Goal: Information Seeking & Learning: Learn about a topic

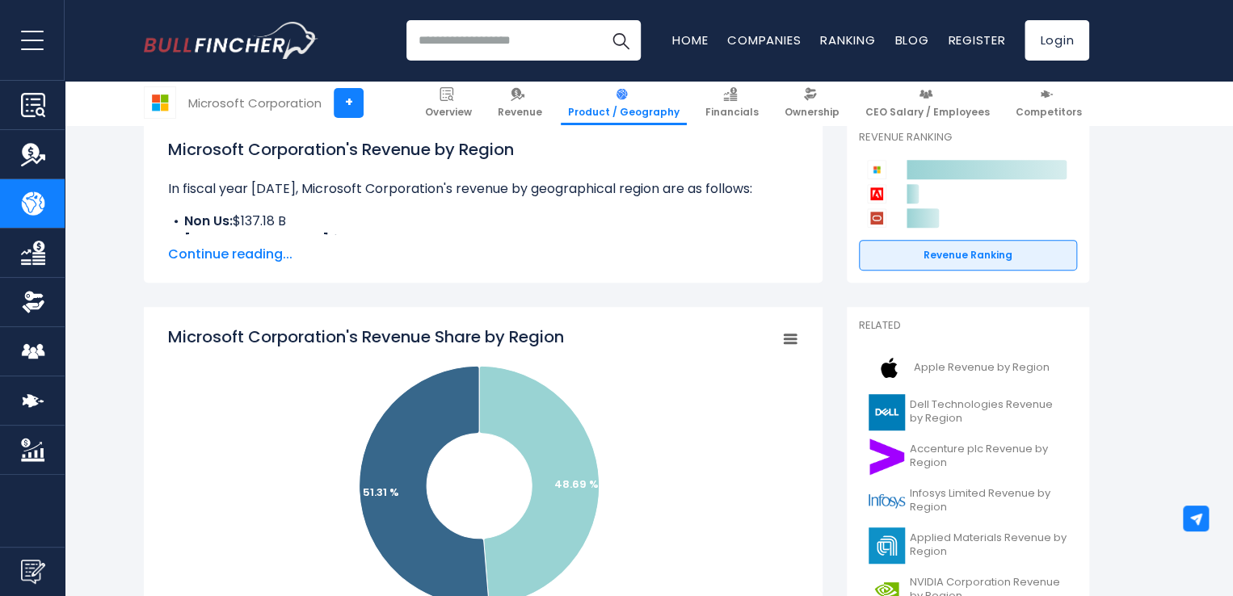
click at [251, 256] on span "Continue reading..." at bounding box center [483, 254] width 630 height 19
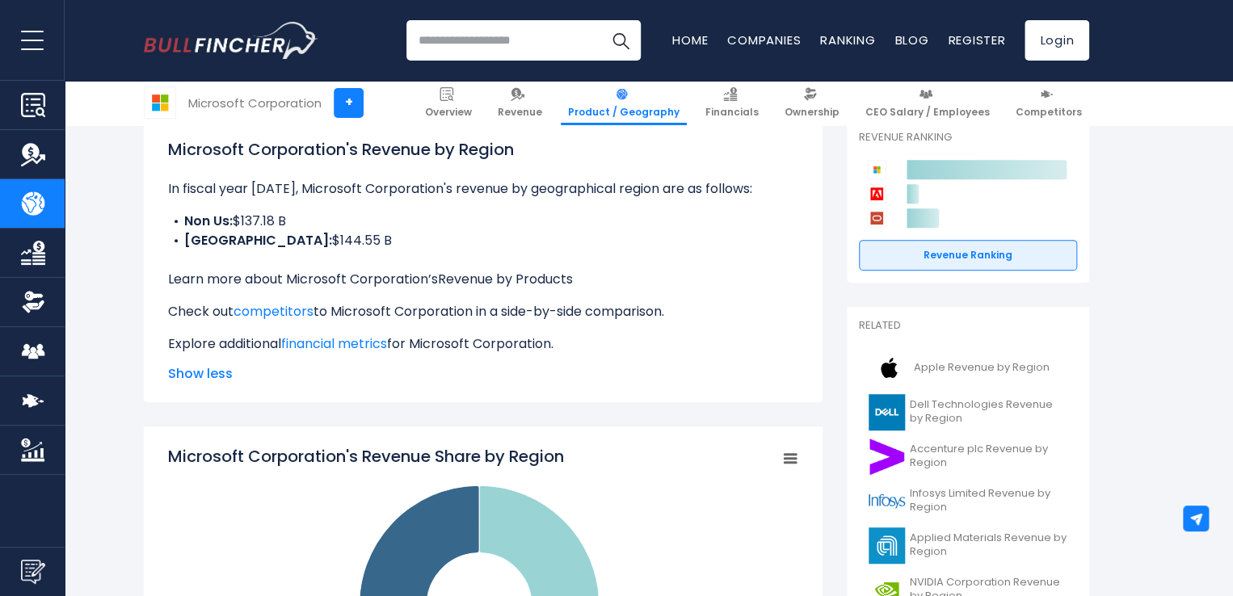
click at [482, 276] on link "Revenue by Products" at bounding box center [505, 279] width 135 height 19
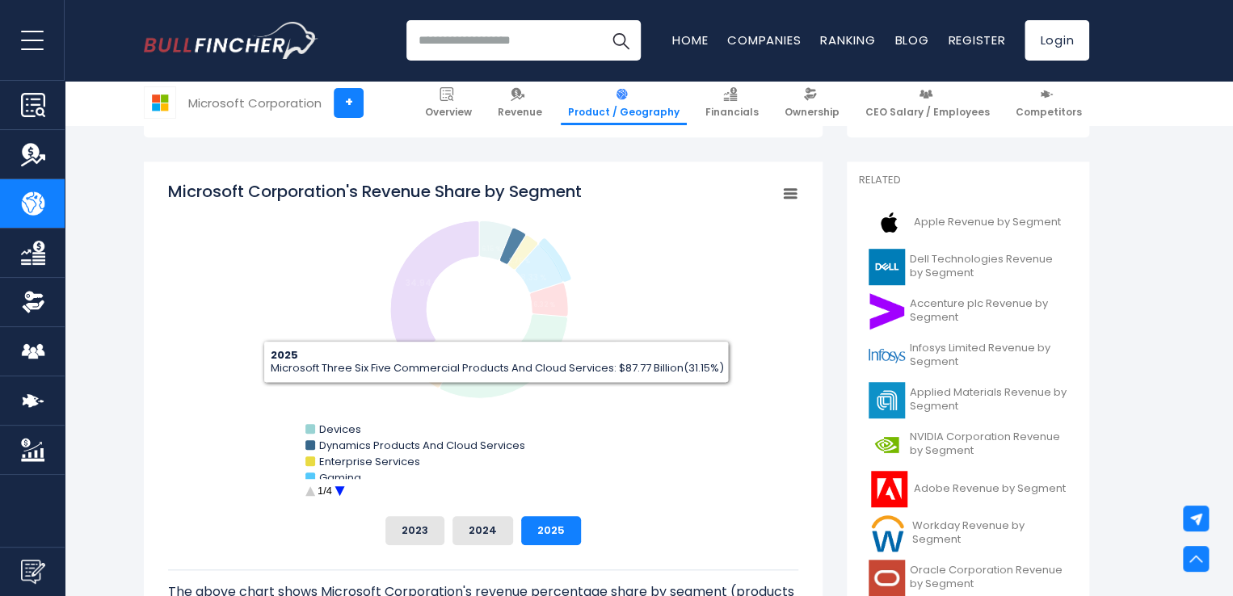
scroll to position [485, 0]
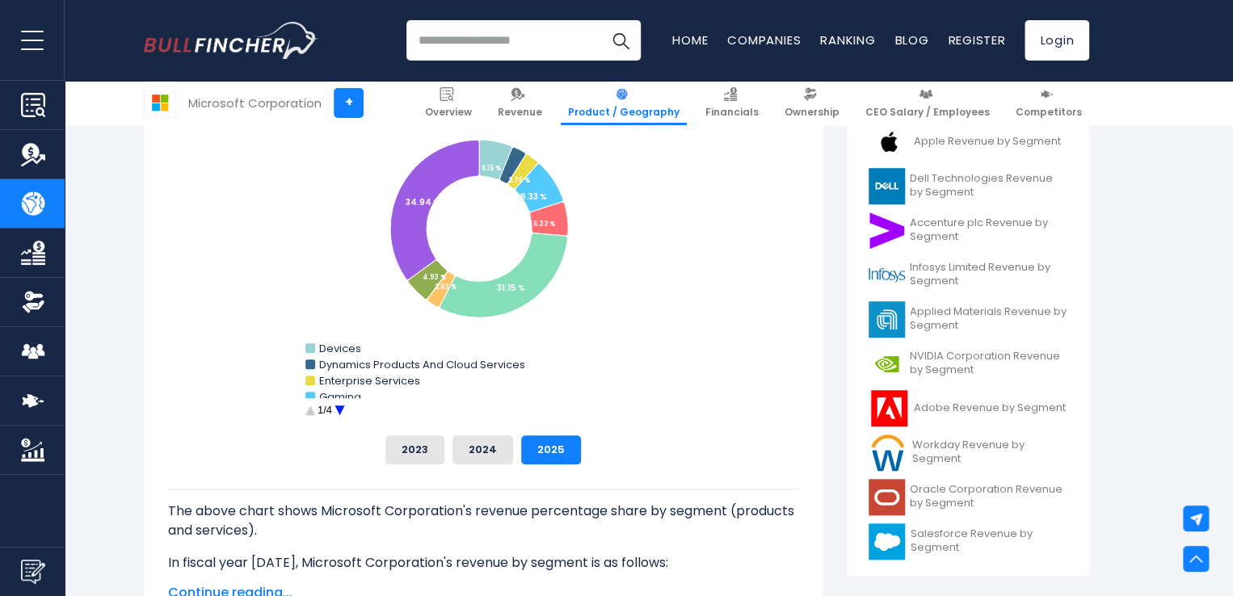
click at [336, 411] on circle "Microsoft Corporation's Revenue Share by Segment" at bounding box center [339, 410] width 25 height 25
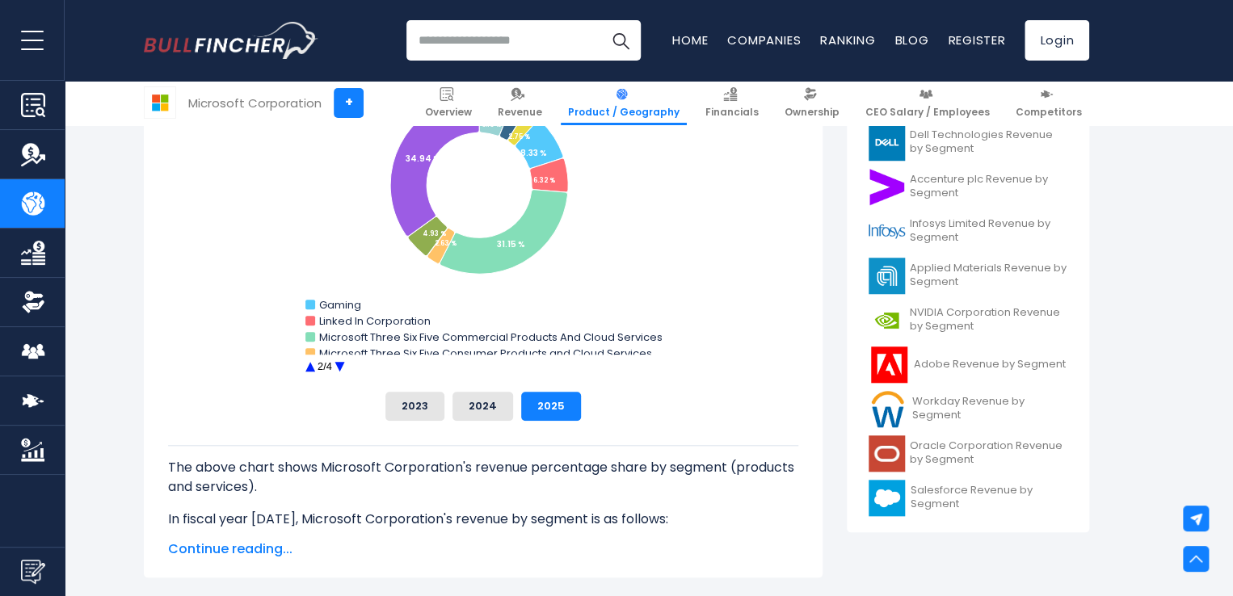
scroll to position [566, 0]
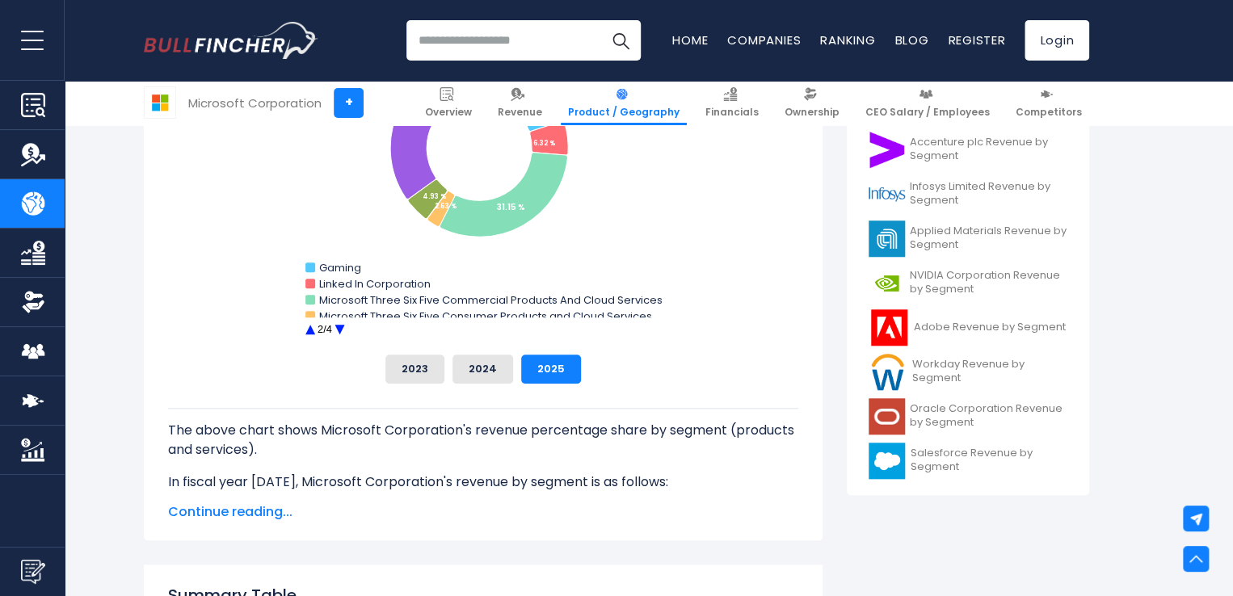
click at [341, 331] on circle "Microsoft Corporation's Revenue Share by Segment" at bounding box center [339, 330] width 25 height 25
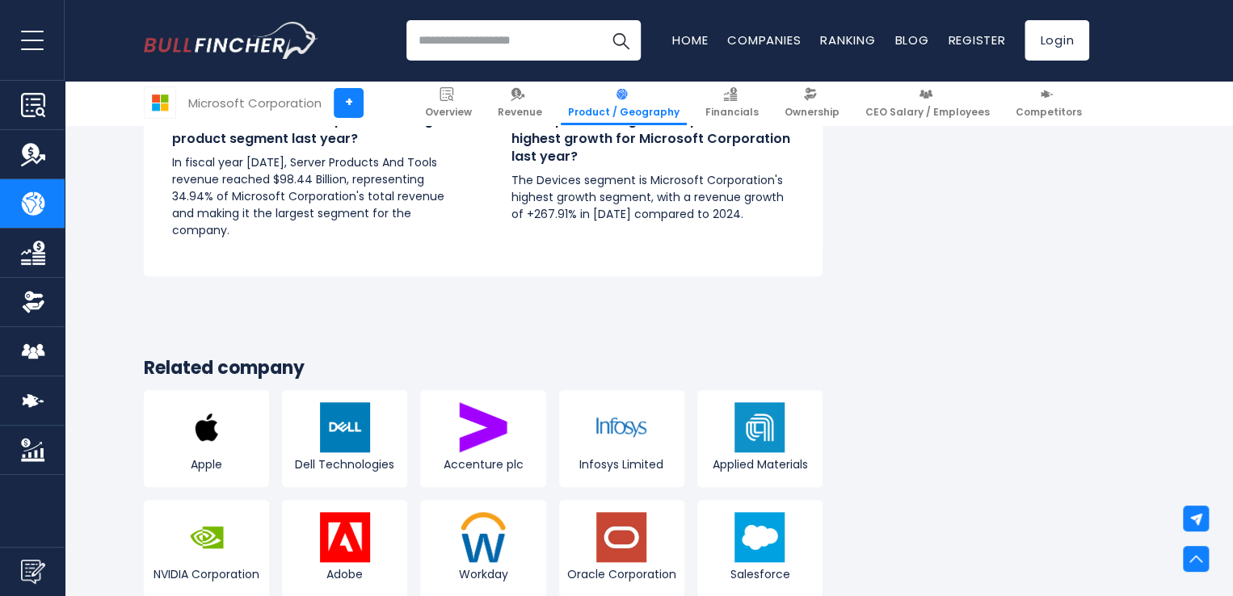
scroll to position [3475, 0]
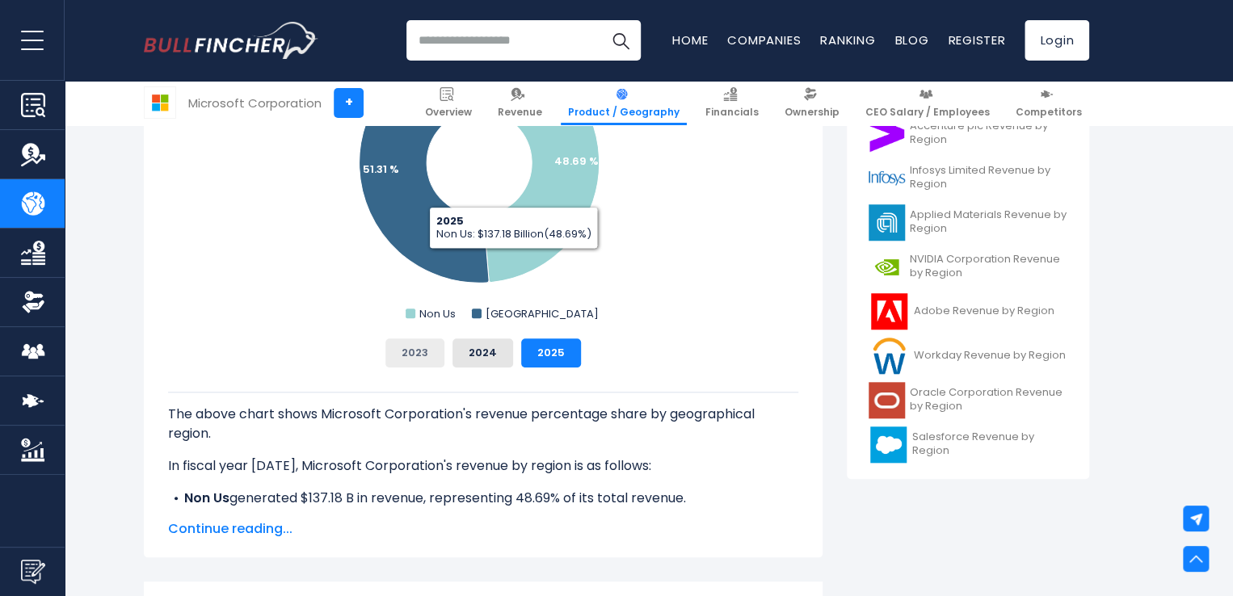
click at [425, 353] on button "2023" at bounding box center [414, 353] width 59 height 29
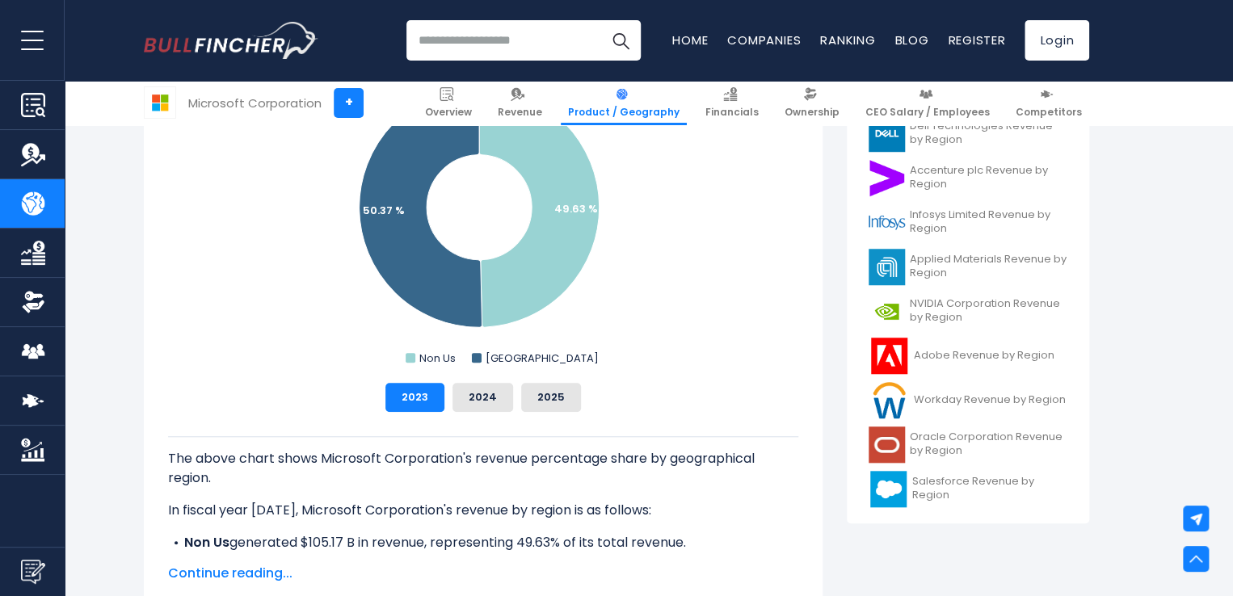
scroll to position [485, 0]
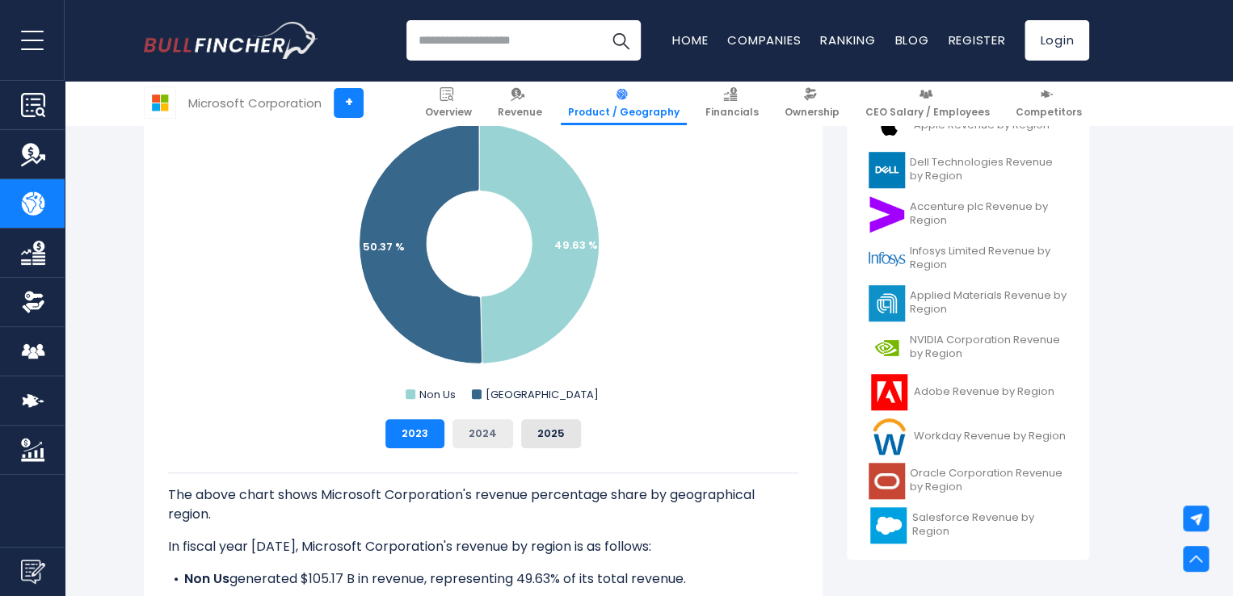
click at [481, 433] on button "2024" at bounding box center [483, 433] width 61 height 29
click at [426, 427] on button "2023" at bounding box center [414, 433] width 59 height 29
click at [482, 431] on button "2024" at bounding box center [483, 433] width 61 height 29
click at [544, 431] on button "2025" at bounding box center [551, 433] width 60 height 29
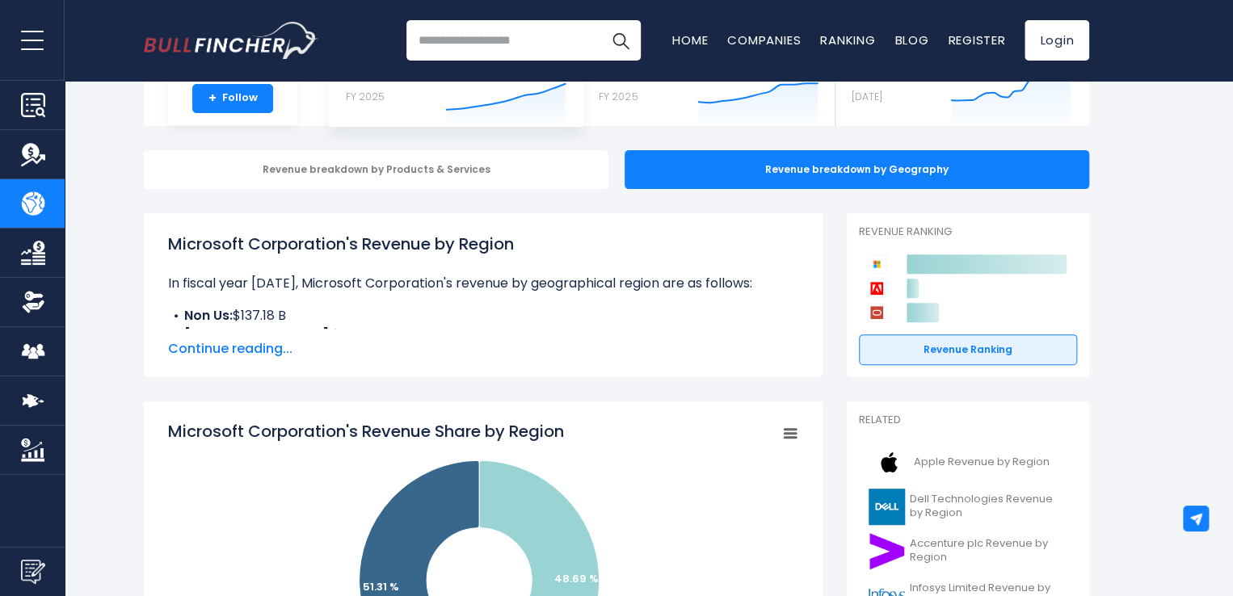
scroll to position [162, 0]
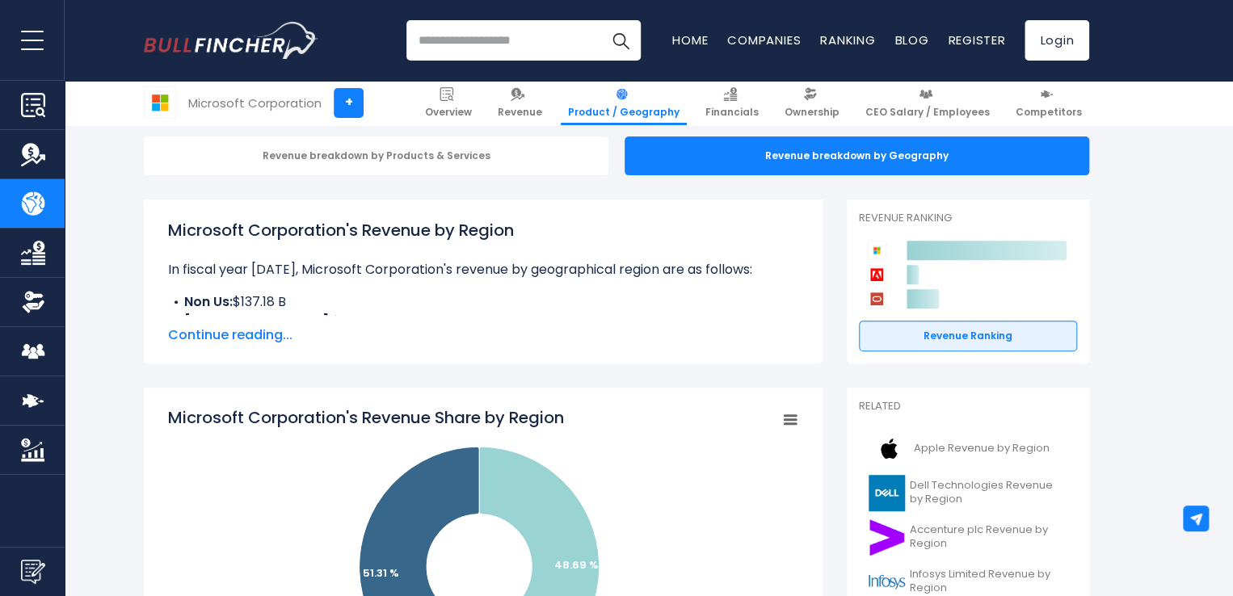
click at [255, 327] on span "Continue reading..." at bounding box center [483, 335] width 630 height 19
